Goal: Learn about a topic

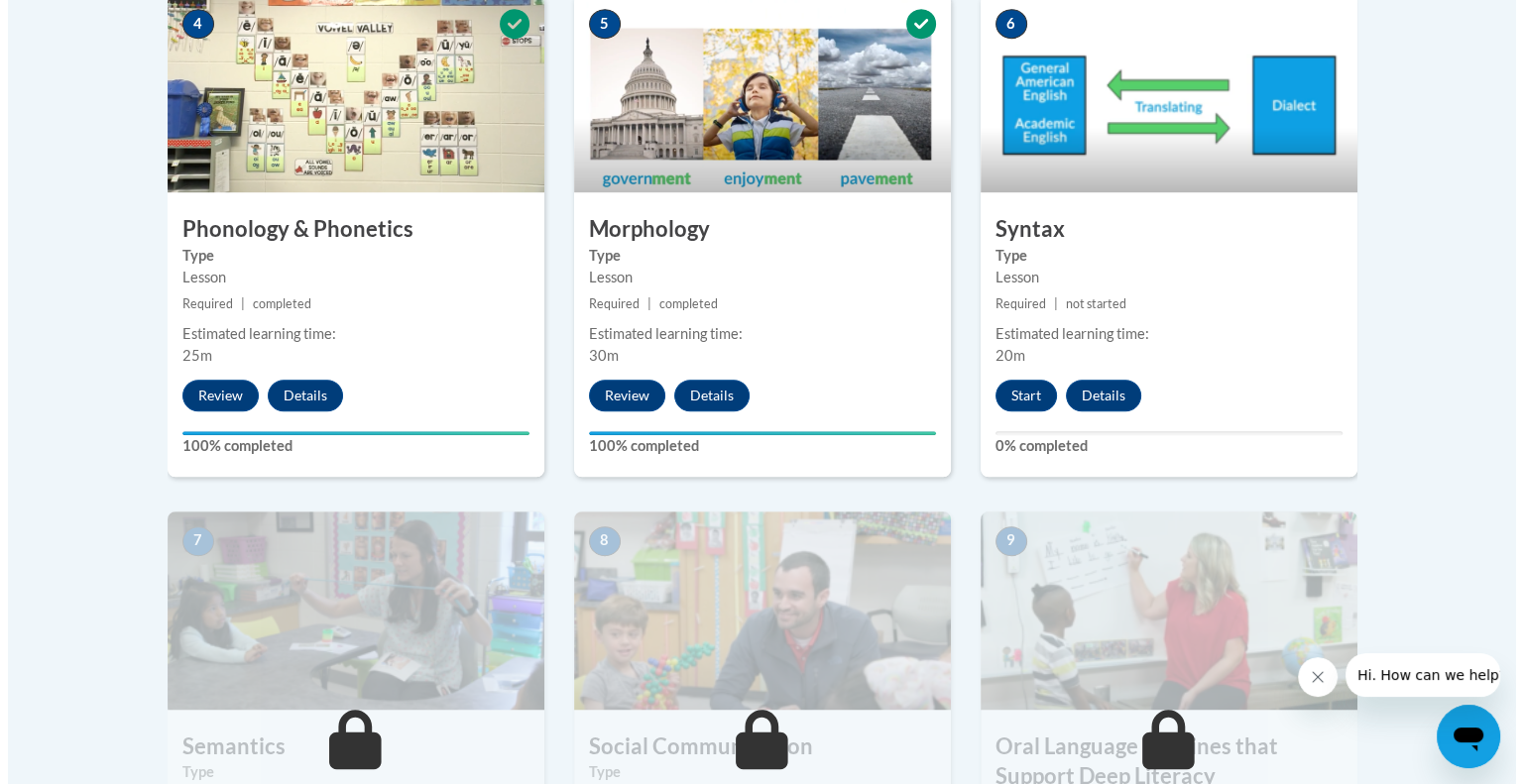
scroll to position [1245, 0]
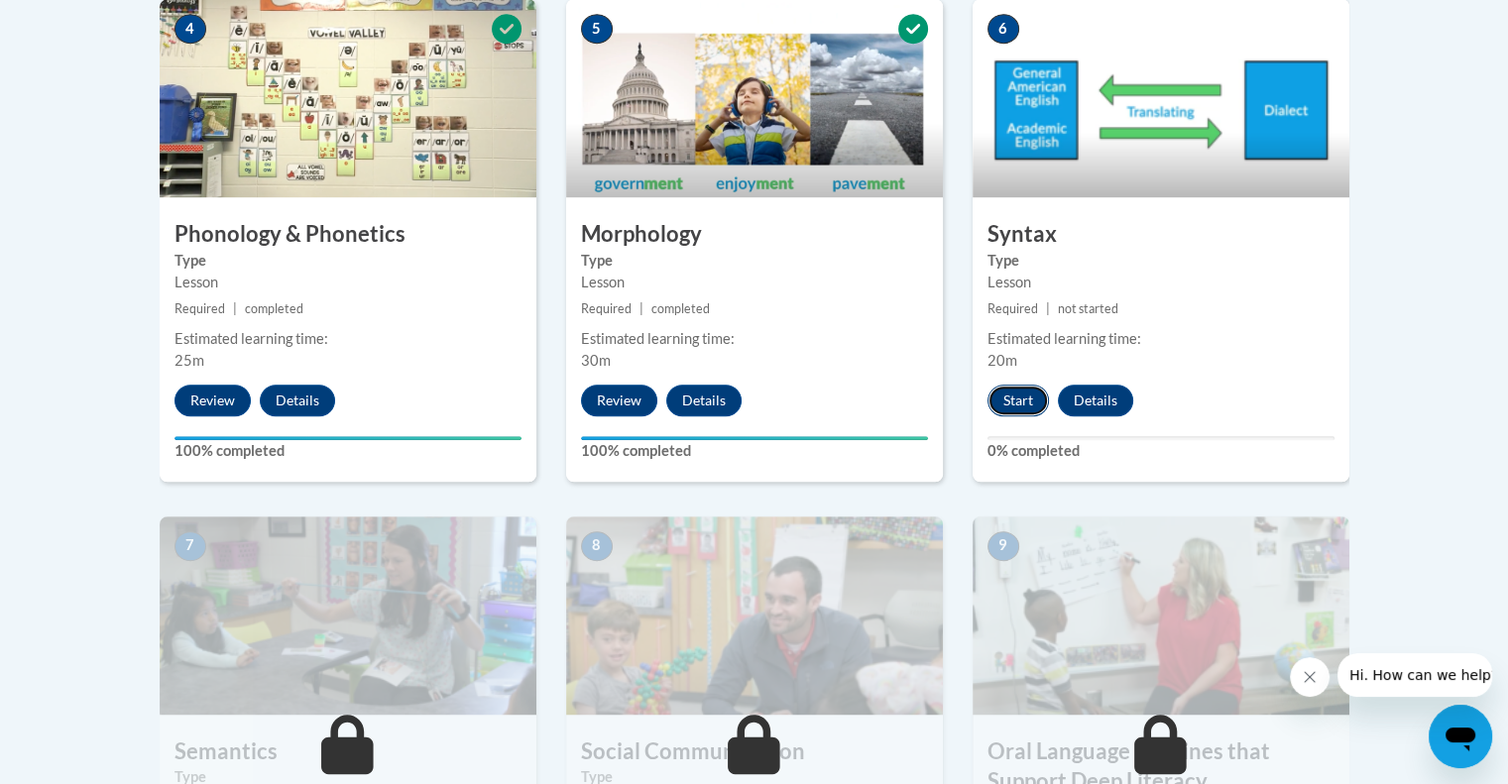
click at [1014, 392] on button "Start" at bounding box center [1018, 401] width 61 height 32
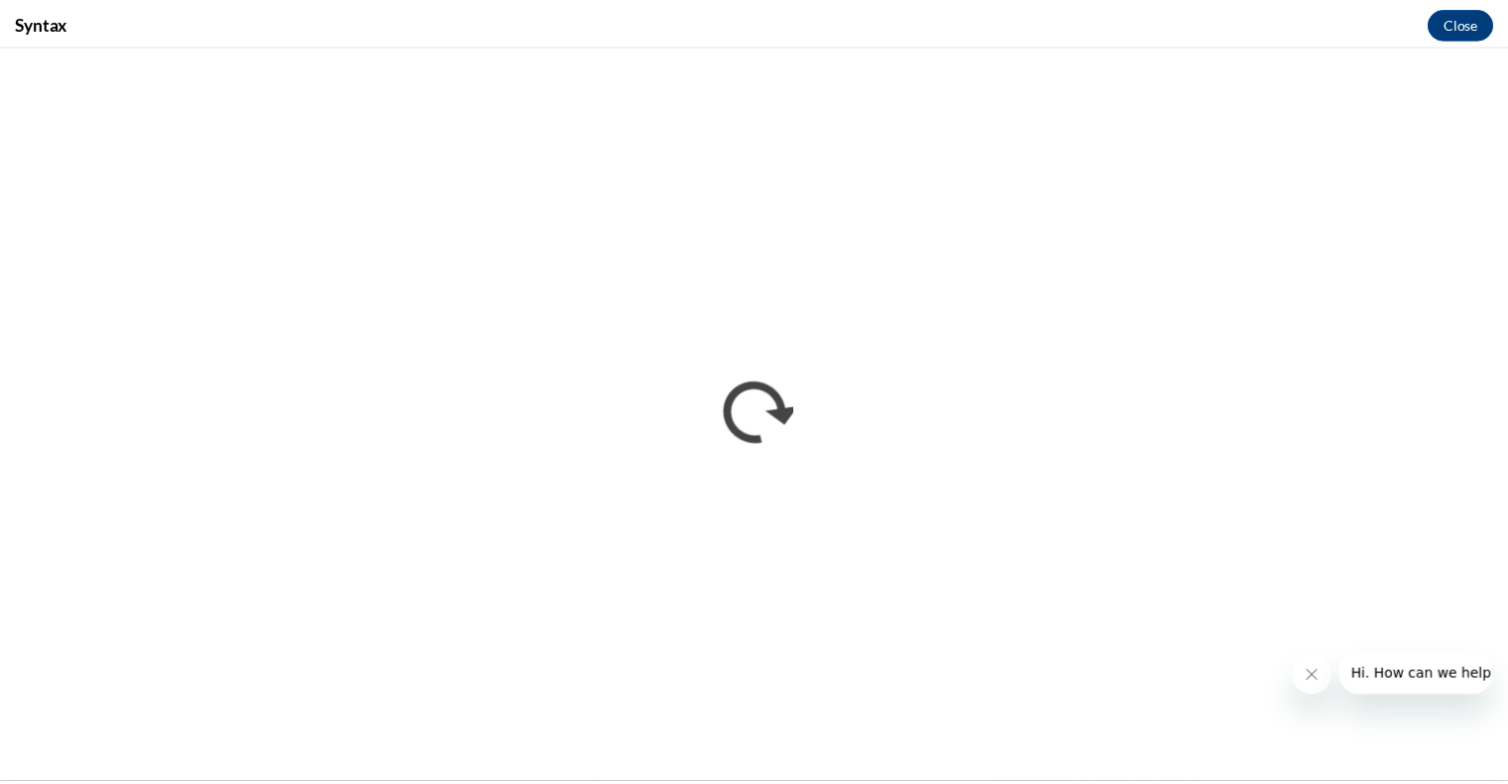
scroll to position [0, 0]
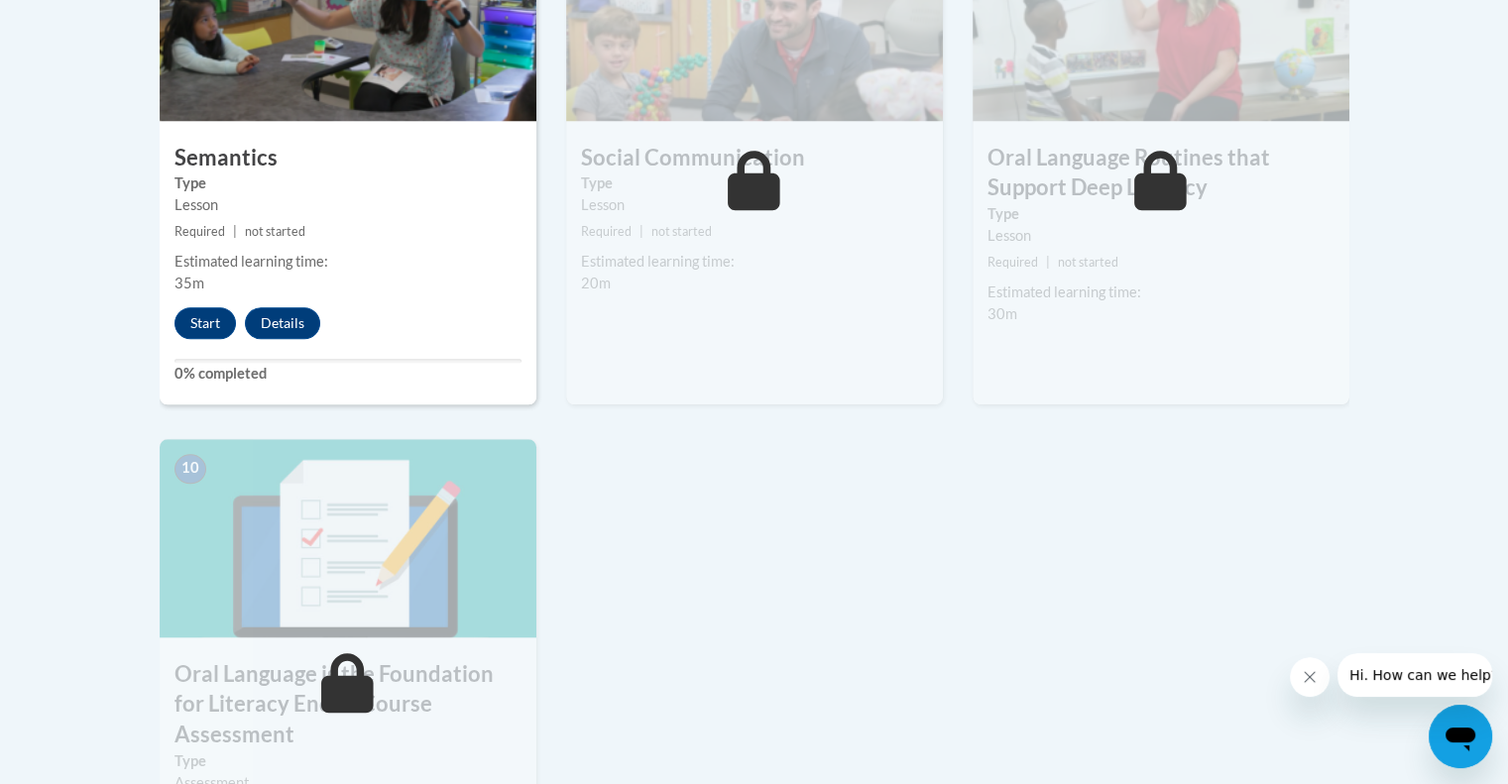
scroll to position [1841, 0]
